Goal: Ask a question: Seek information or help from site administrators or community

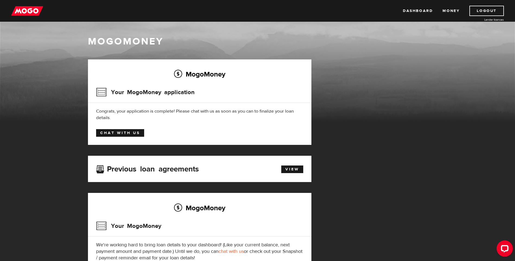
click at [120, 131] on link "Chat with us" at bounding box center [120, 133] width 48 height 8
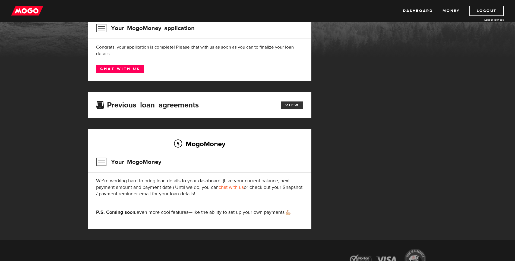
scroll to position [54, 0]
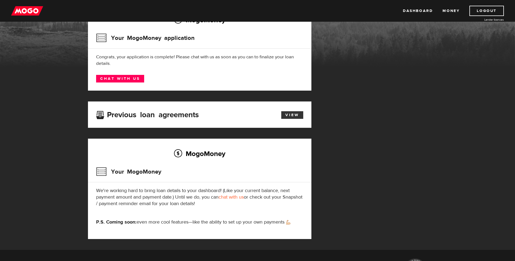
click at [291, 114] on link "View" at bounding box center [292, 115] width 22 height 8
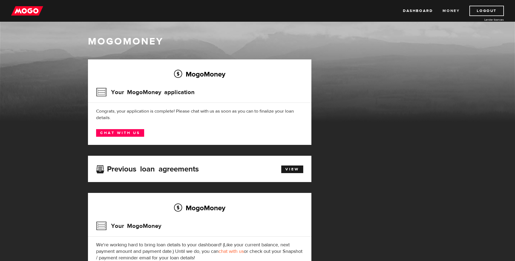
click at [454, 11] on link "Money" at bounding box center [451, 11] width 17 height 10
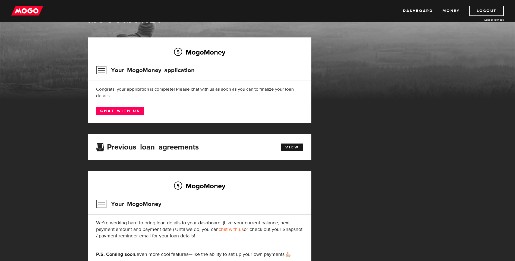
scroll to position [27, 0]
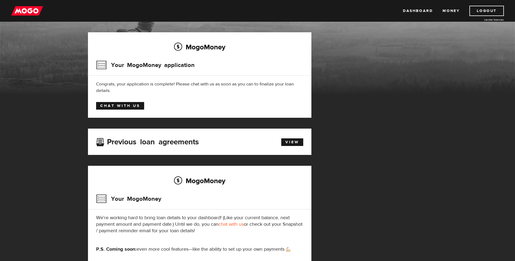
click at [120, 105] on link "Chat with us" at bounding box center [120, 106] width 48 height 8
